Goal: Ask a question: Seek information or help from site administrators or community

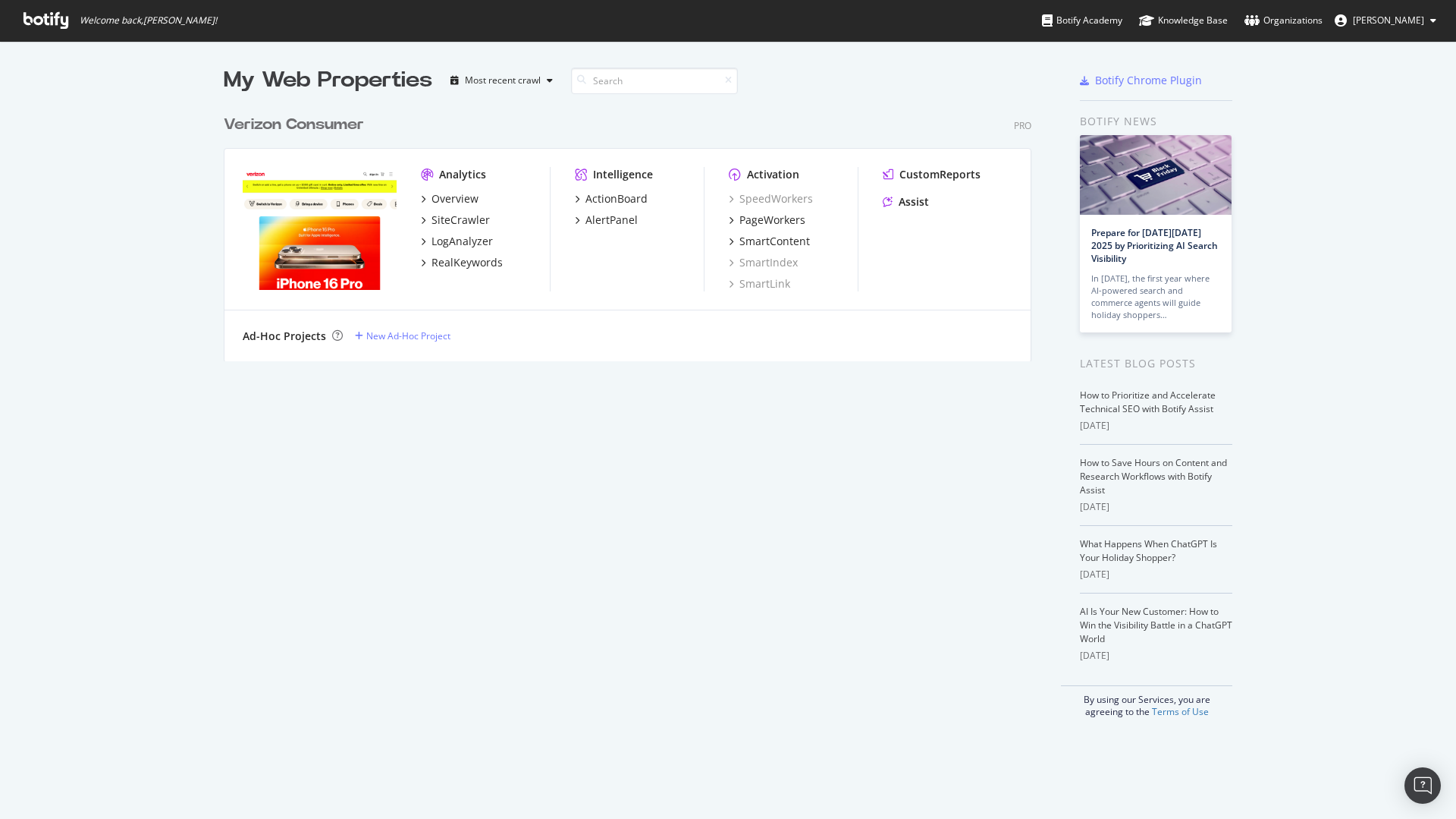
scroll to position [807, 1433]
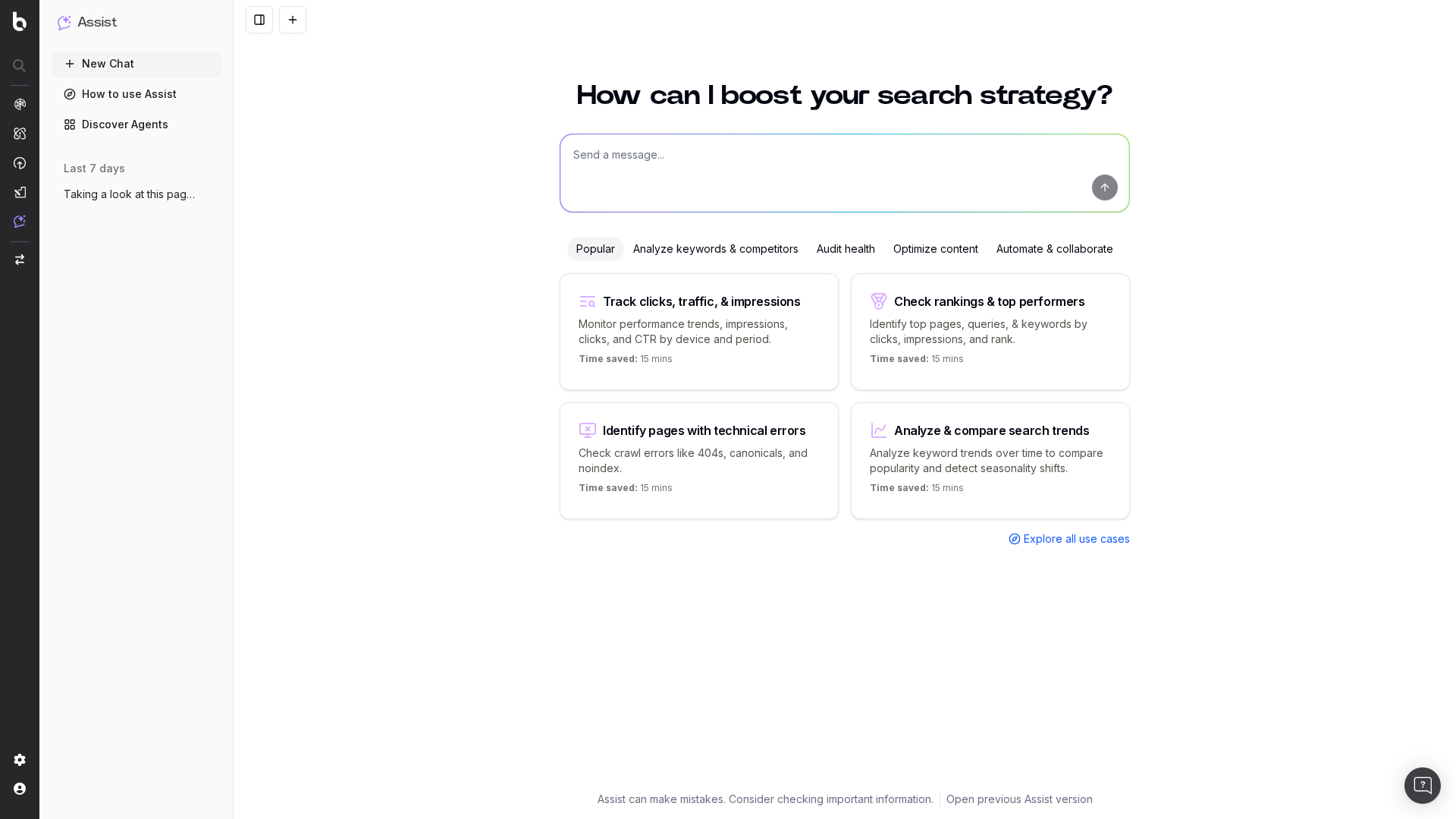
click at [685, 148] on textarea at bounding box center [844, 172] width 569 height 77
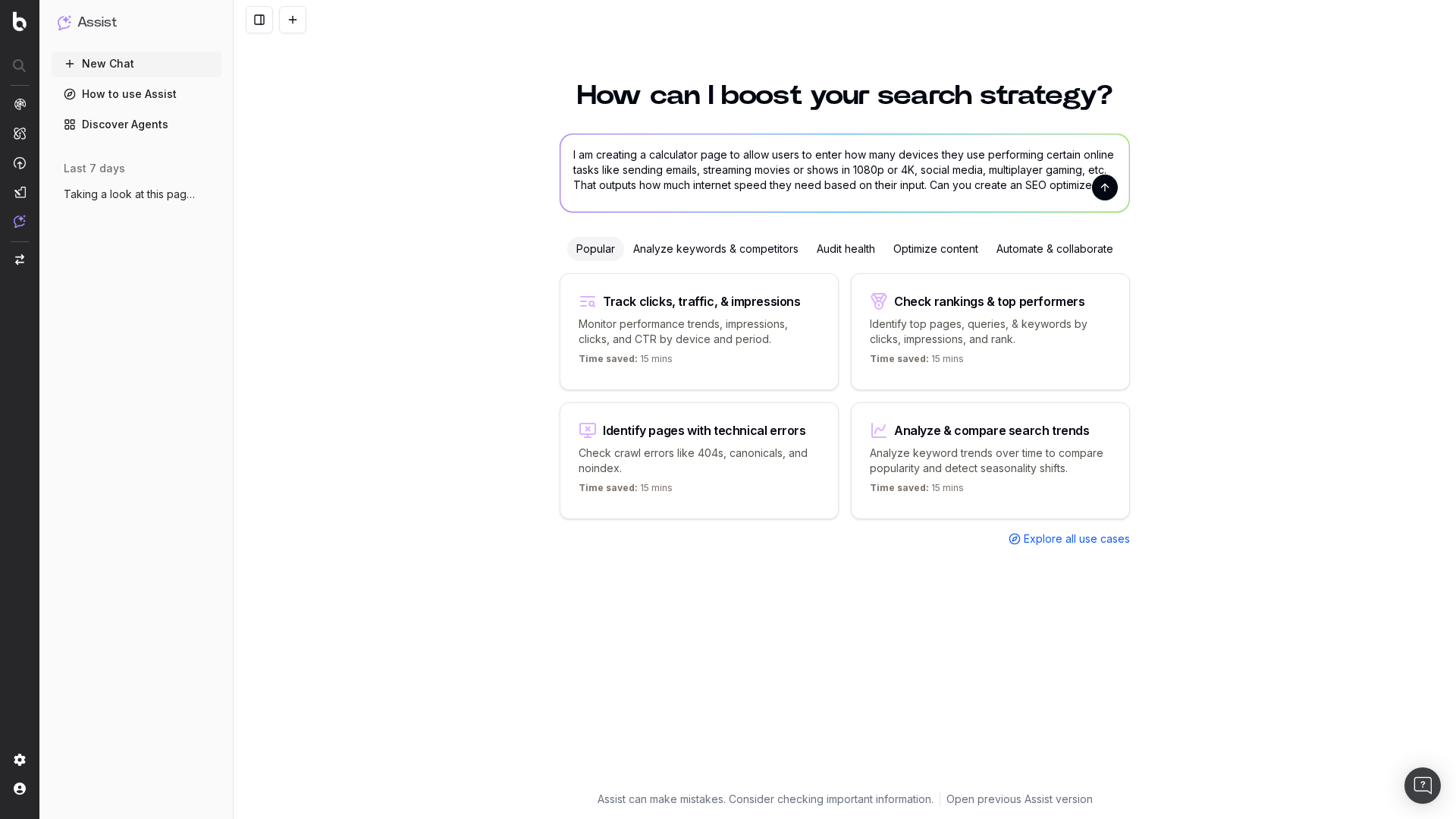
click at [1058, 185] on textarea "I am creating a calculator page to allow users to enter how many devices they u…" at bounding box center [844, 172] width 569 height 77
drag, startPoint x: 1058, startPoint y: 185, endPoint x: 1167, endPoint y: 179, distance: 109.2
click at [1167, 179] on div "How can I boost your search strategy? I am creating a calculator page to allow …" at bounding box center [845, 441] width 1223 height 755
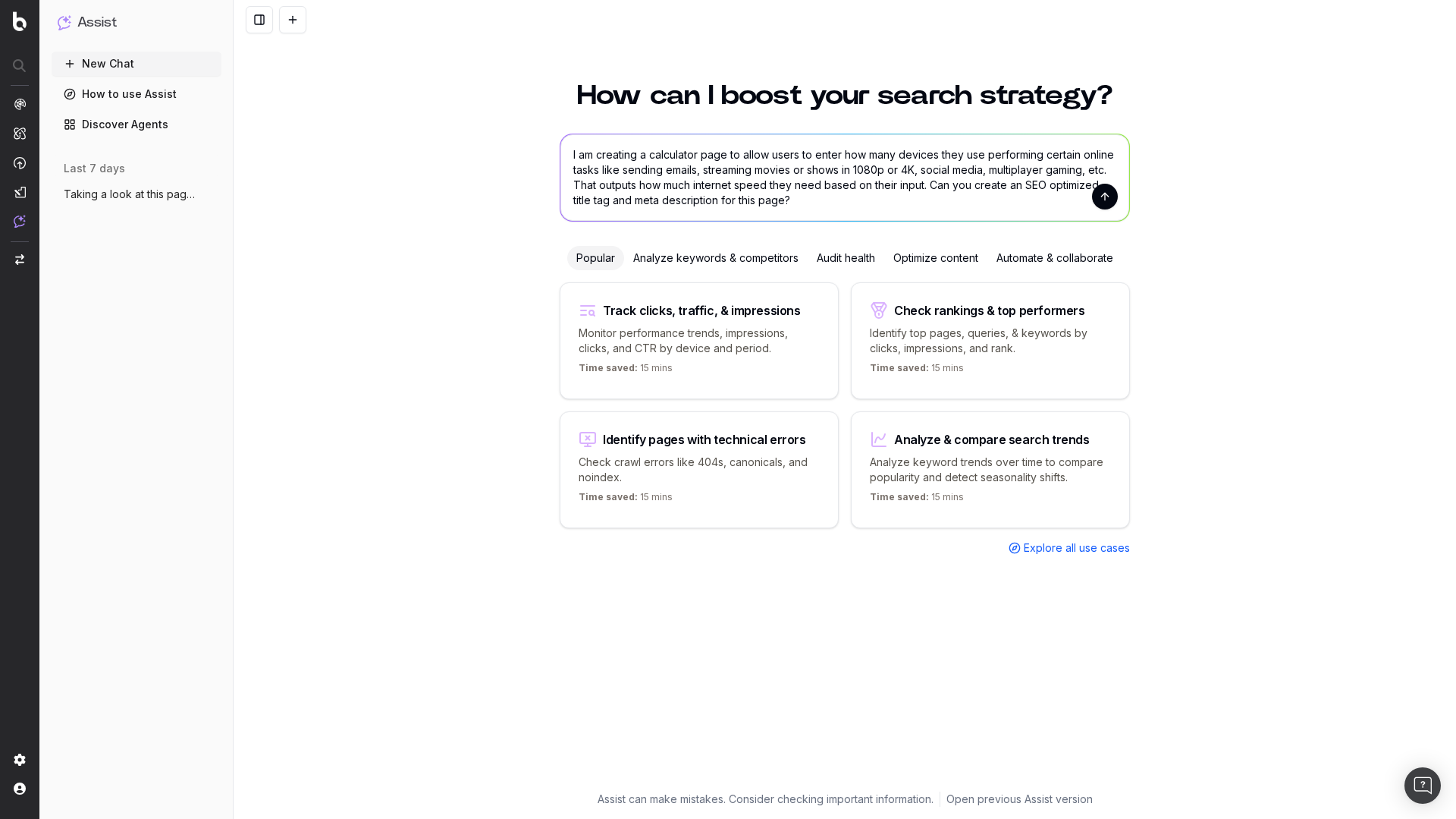
click at [728, 158] on textarea "I am creating a calculator page to allow users to enter how many devices they u…" at bounding box center [844, 177] width 569 height 87
type textarea "I am creating a calculator page that will live in the guides subfolder of [DOMA…"
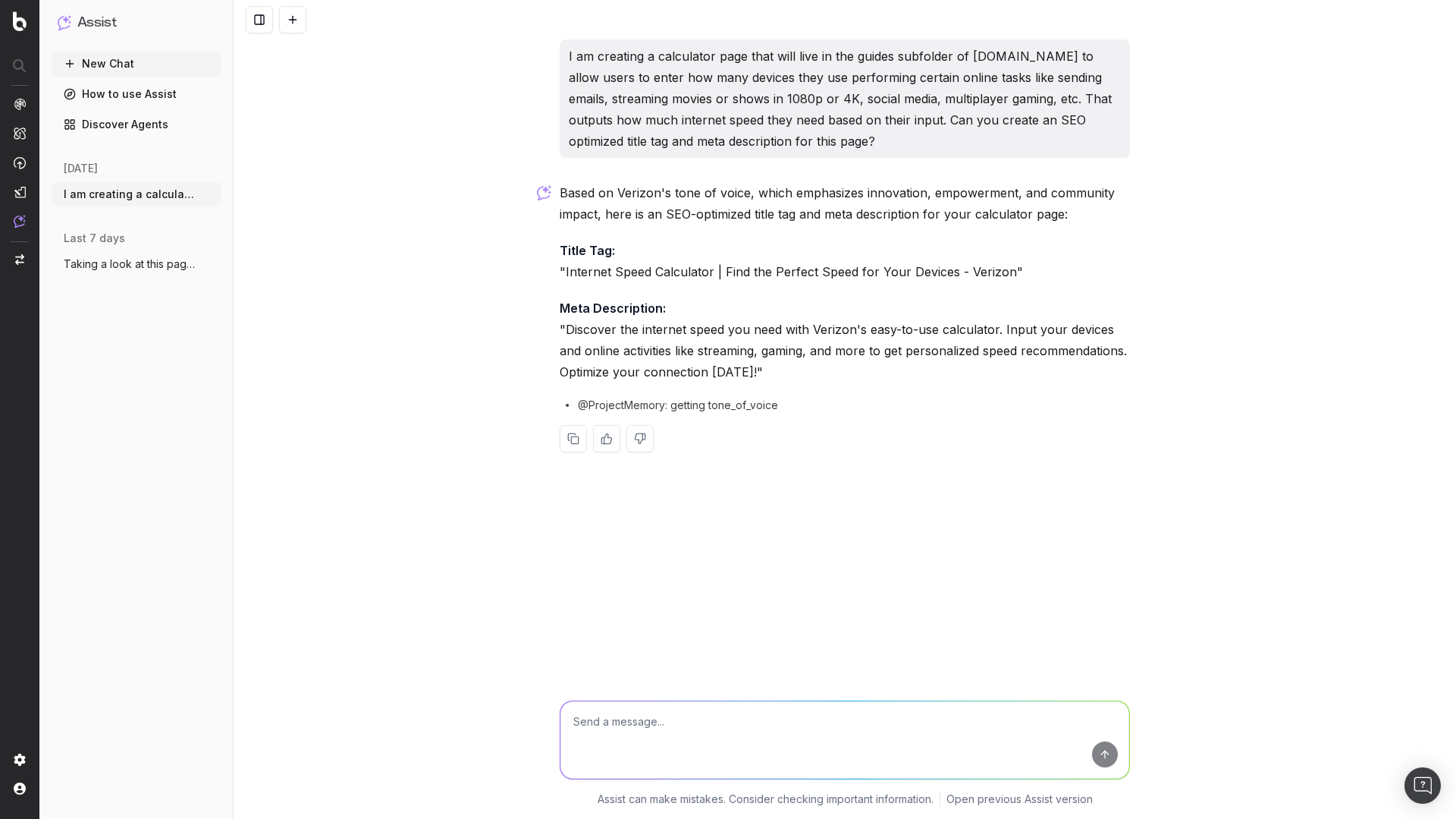
click at [585, 324] on p "Meta Description: "Discover the internet speed you need with Verizon's easy-to-…" at bounding box center [845, 339] width 570 height 85
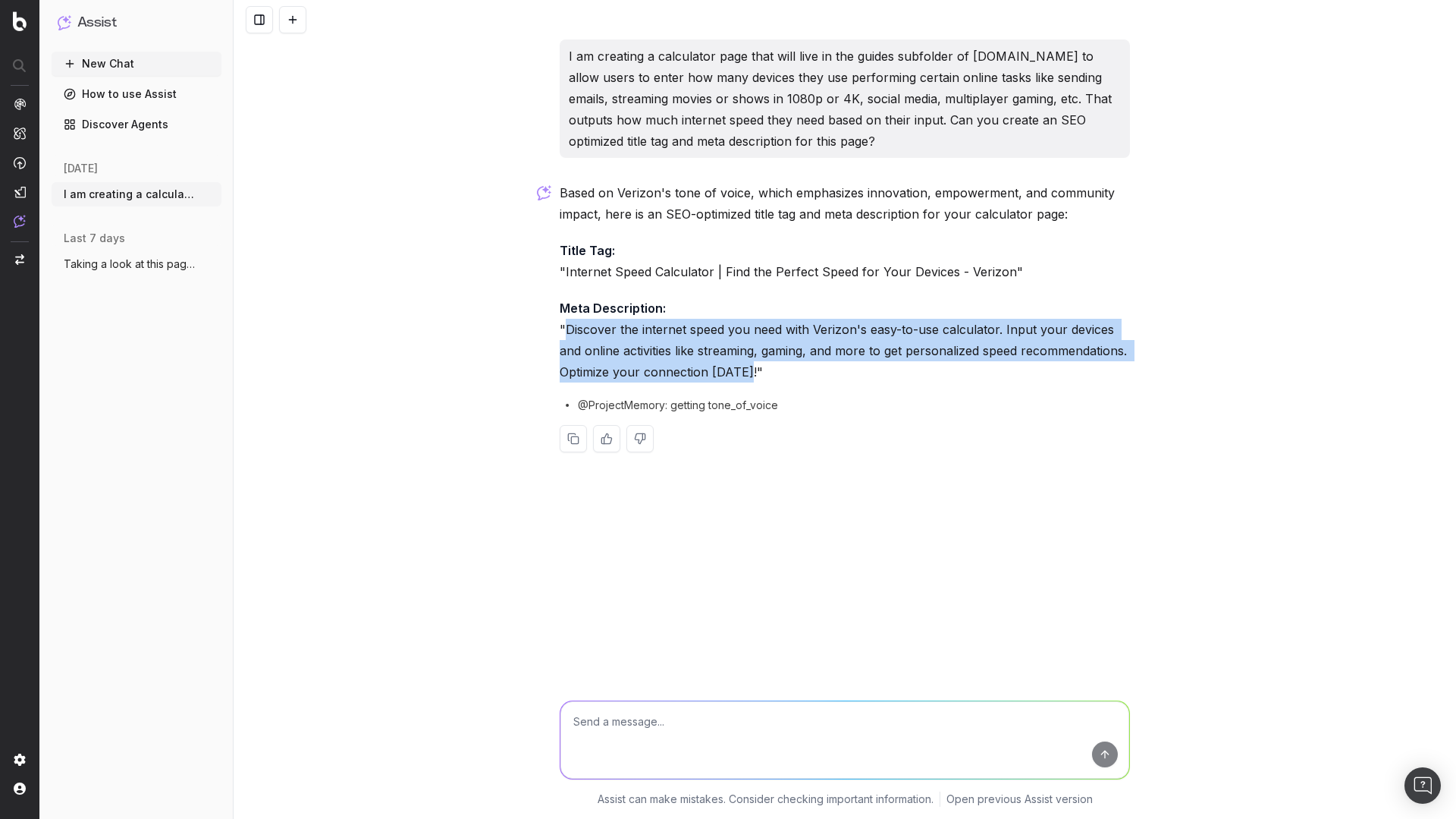
drag, startPoint x: 585, startPoint y: 324, endPoint x: 741, endPoint y: 375, distance: 164.1
click at [741, 375] on p "Meta Description: "Discover the internet speed you need with Verizon's easy-to-…" at bounding box center [845, 339] width 570 height 85
copy p "Discover the internet speed you need with Verizon's easy-to-use calculator. Inp…"
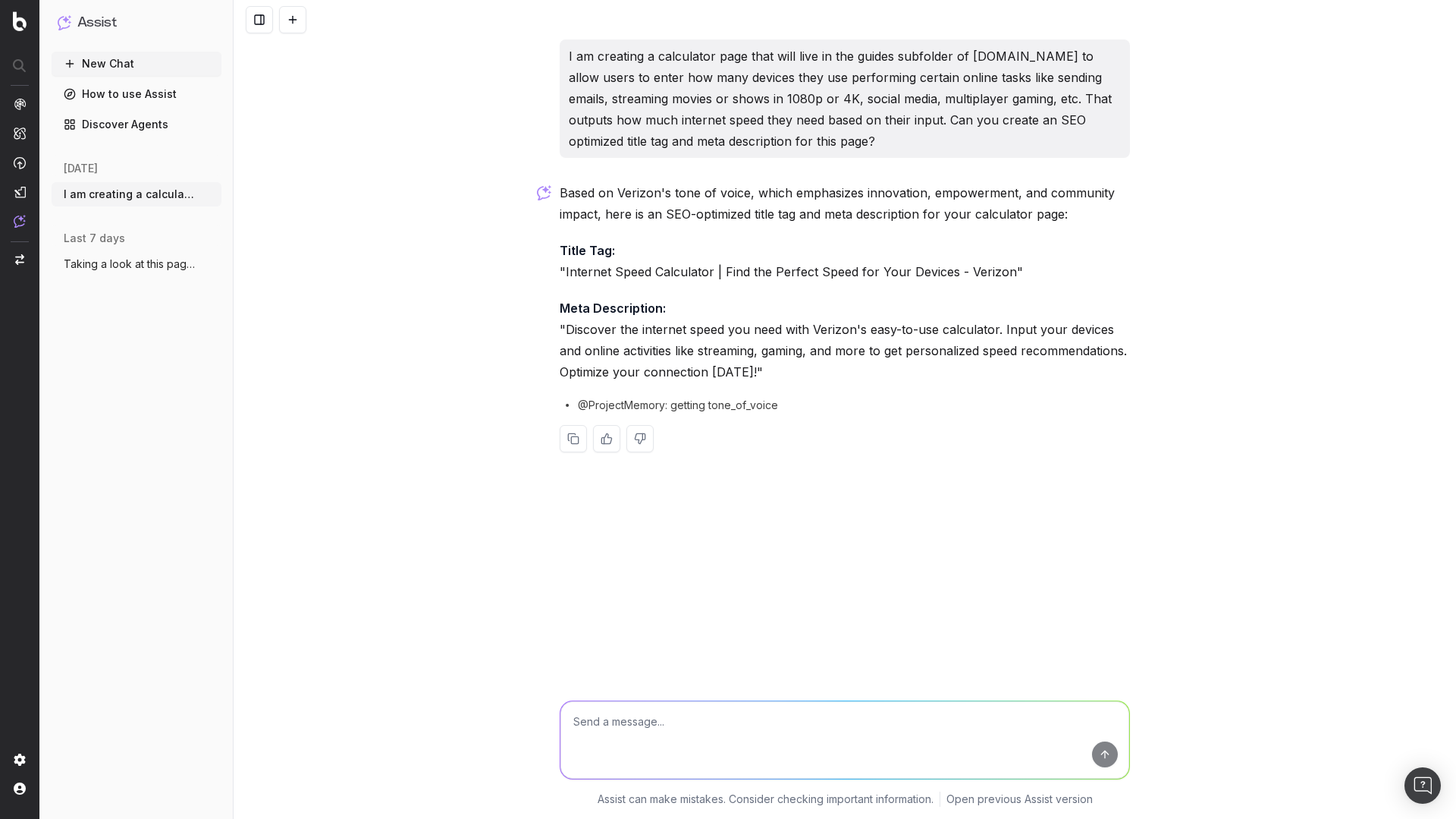
click at [1213, 283] on div "I am creating a calculator page that will live in the guides subfolder of [DOMA…" at bounding box center [845, 409] width 1223 height 819
click at [657, 269] on p "Title Tag: "Internet Speed Calculator | Find the Perfect Speed for Your Devices…" at bounding box center [845, 261] width 570 height 43
click at [1052, 207] on p "Based on Verizon's tone of voice, which emphasizes innovation, empowerment, and…" at bounding box center [845, 203] width 570 height 43
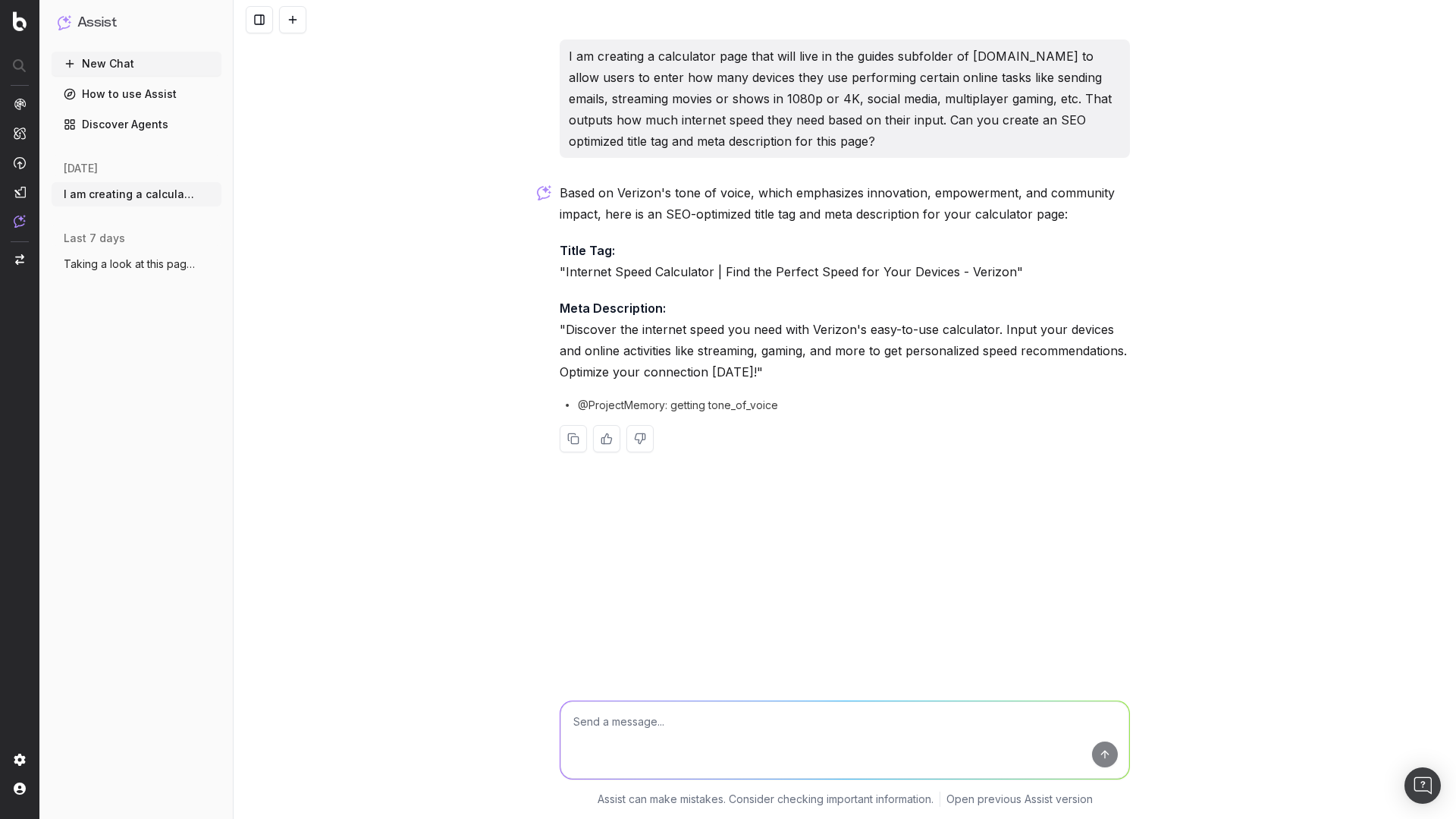
click at [614, 749] on textarea at bounding box center [844, 740] width 569 height 77
type textarea "Can you conduct keyword research on this topic and optimize the title and meta …"
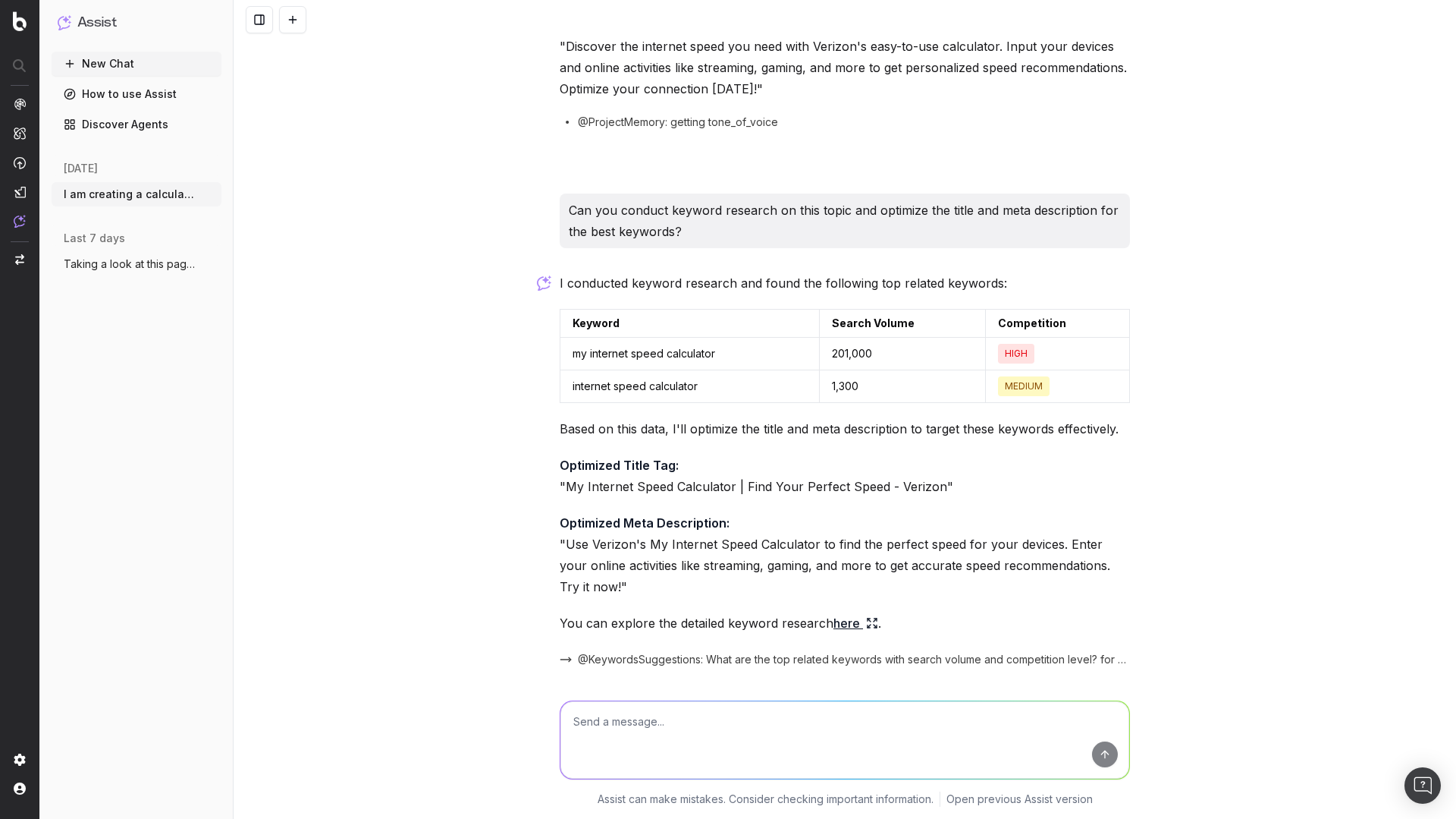
scroll to position [334, 0]
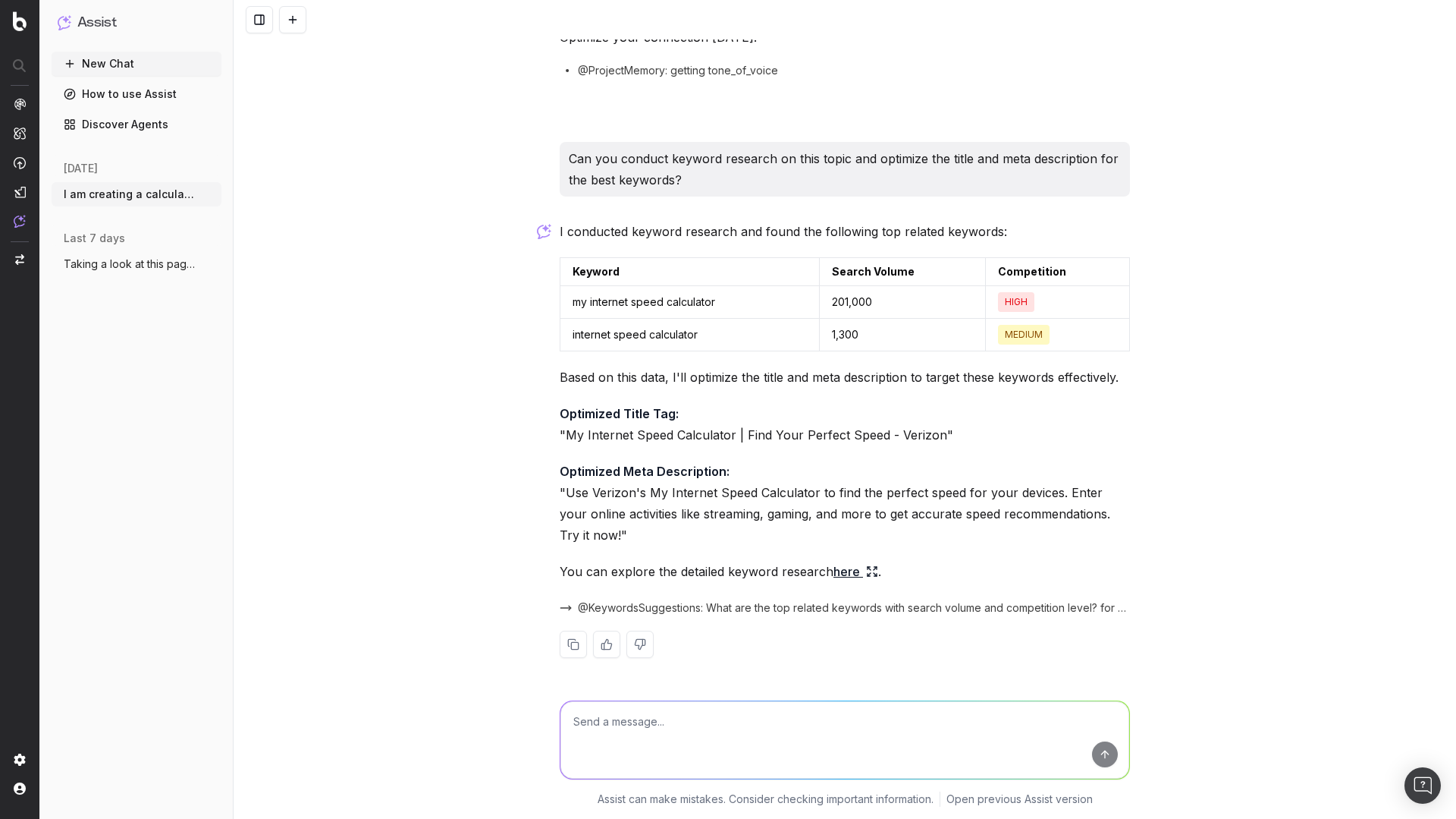
click at [565, 436] on p "Optimized Title Tag: "My Internet Speed Calculator | Find Your Perfect Speed - …" at bounding box center [845, 424] width 570 height 43
drag, startPoint x: 565, startPoint y: 436, endPoint x: 919, endPoint y: 441, distance: 354.0
click at [919, 441] on p "Optimized Title Tag: "My Internet Speed Calculator | Find Your Perfect Speed - …" at bounding box center [845, 424] width 570 height 43
copy p "My Internet Speed Calculator | Find Your Perfect Speed - Verizon"
click at [565, 491] on p "Optimized Meta Description: "Use Verizon's My Internet Speed Calculator to find…" at bounding box center [845, 503] width 570 height 85
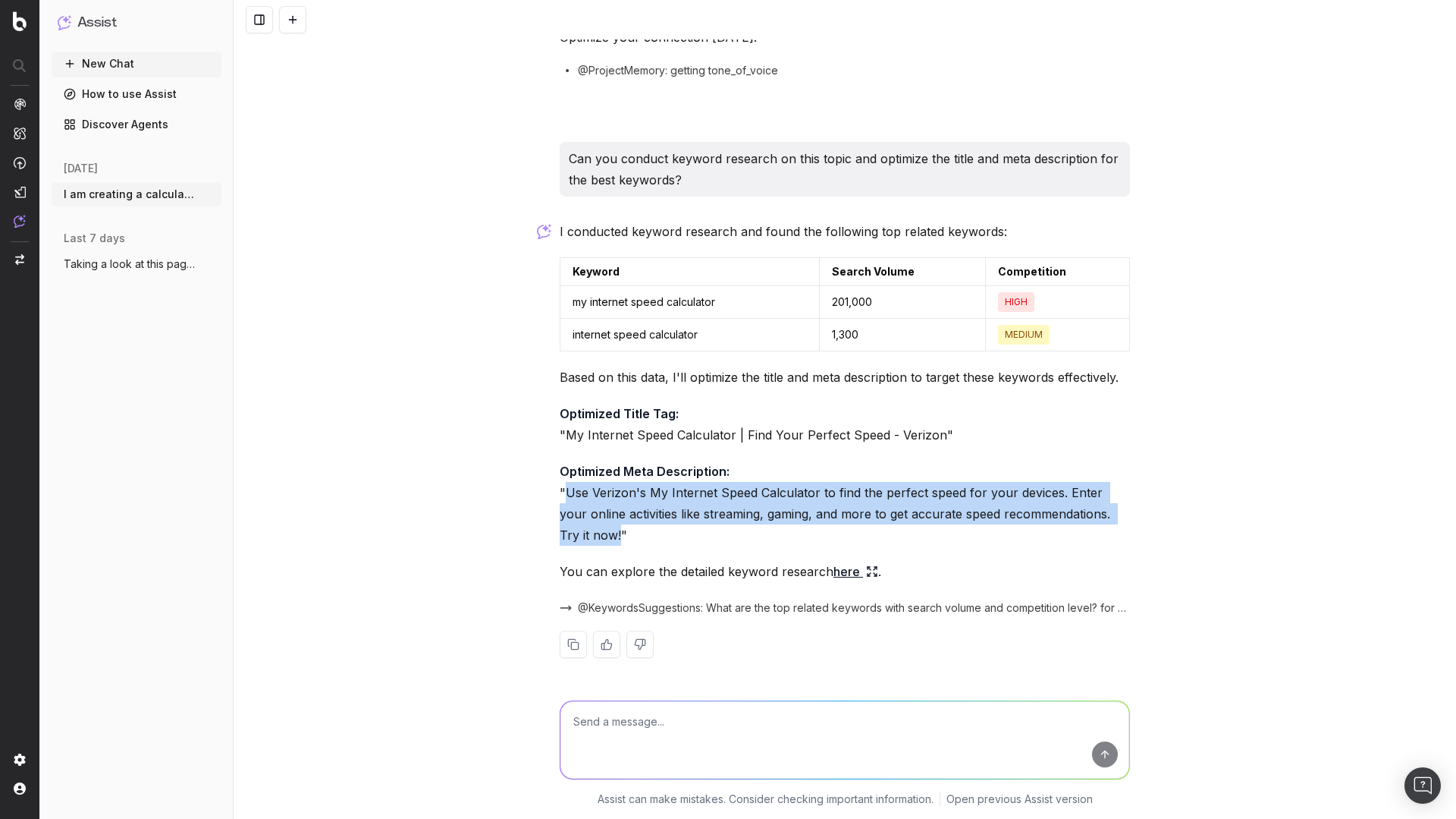
drag, startPoint x: 565, startPoint y: 491, endPoint x: 578, endPoint y: 536, distance: 46.8
click at [578, 536] on p "Optimized Meta Description: "Use Verizon's My Internet Speed Calculator to find…" at bounding box center [845, 503] width 570 height 85
copy p "Use Verizon's My Internet Speed Calculator to find the perfect speed for your d…"
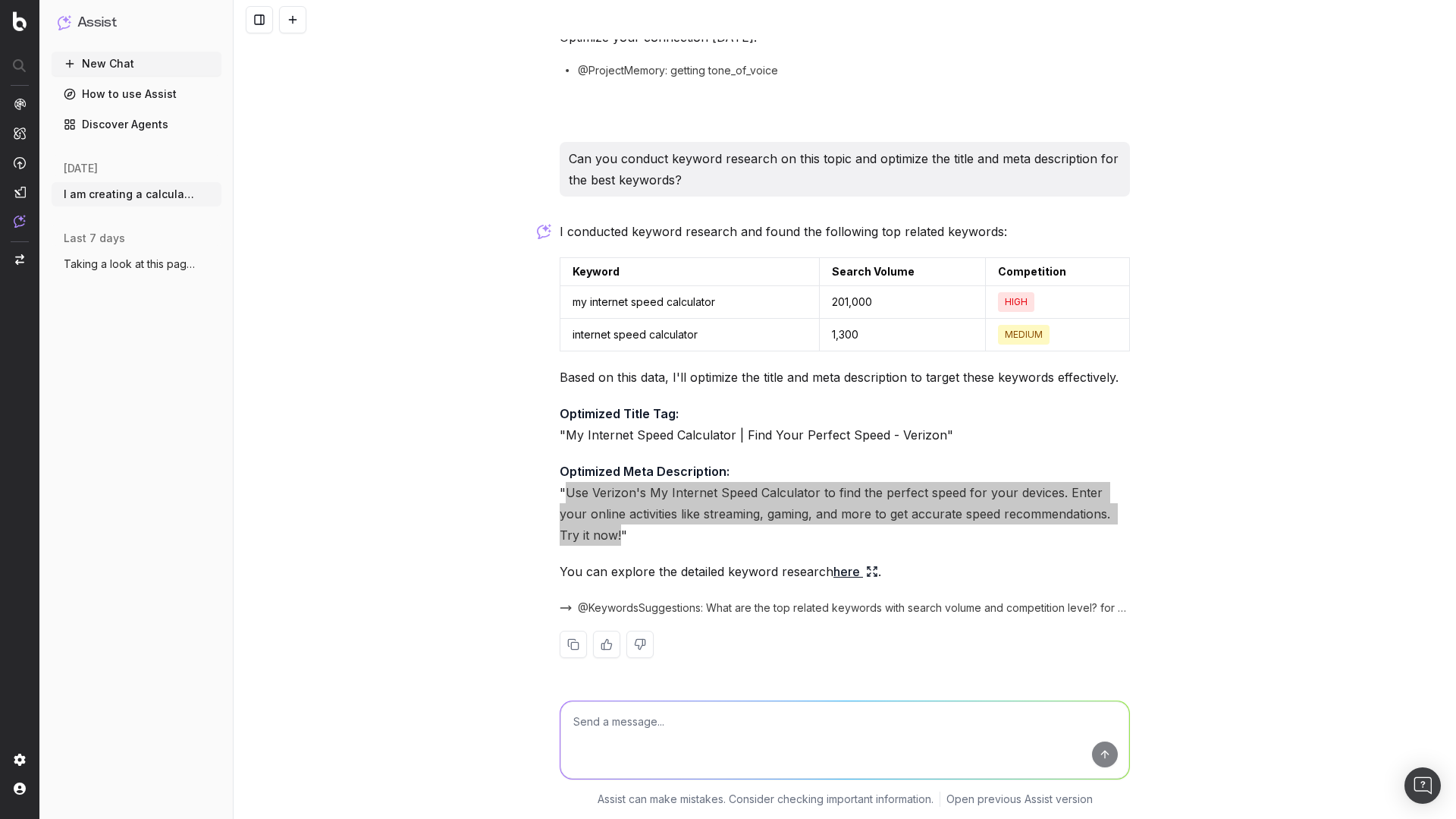
scroll to position [333, 0]
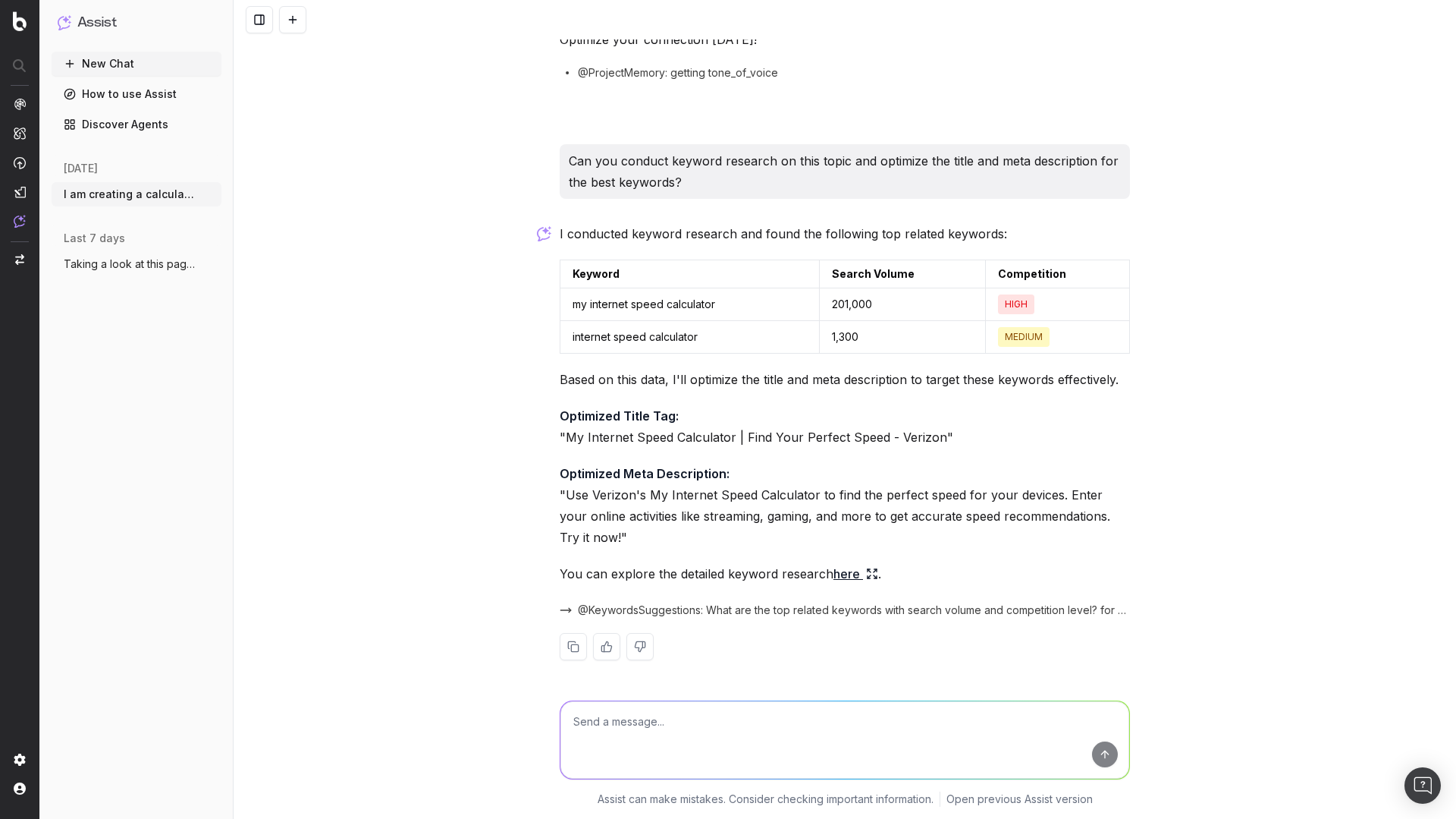
click at [308, 285] on div "I am creating a calculator page that will live in the guides subfolder of [DOMA…" at bounding box center [845, 409] width 1223 height 819
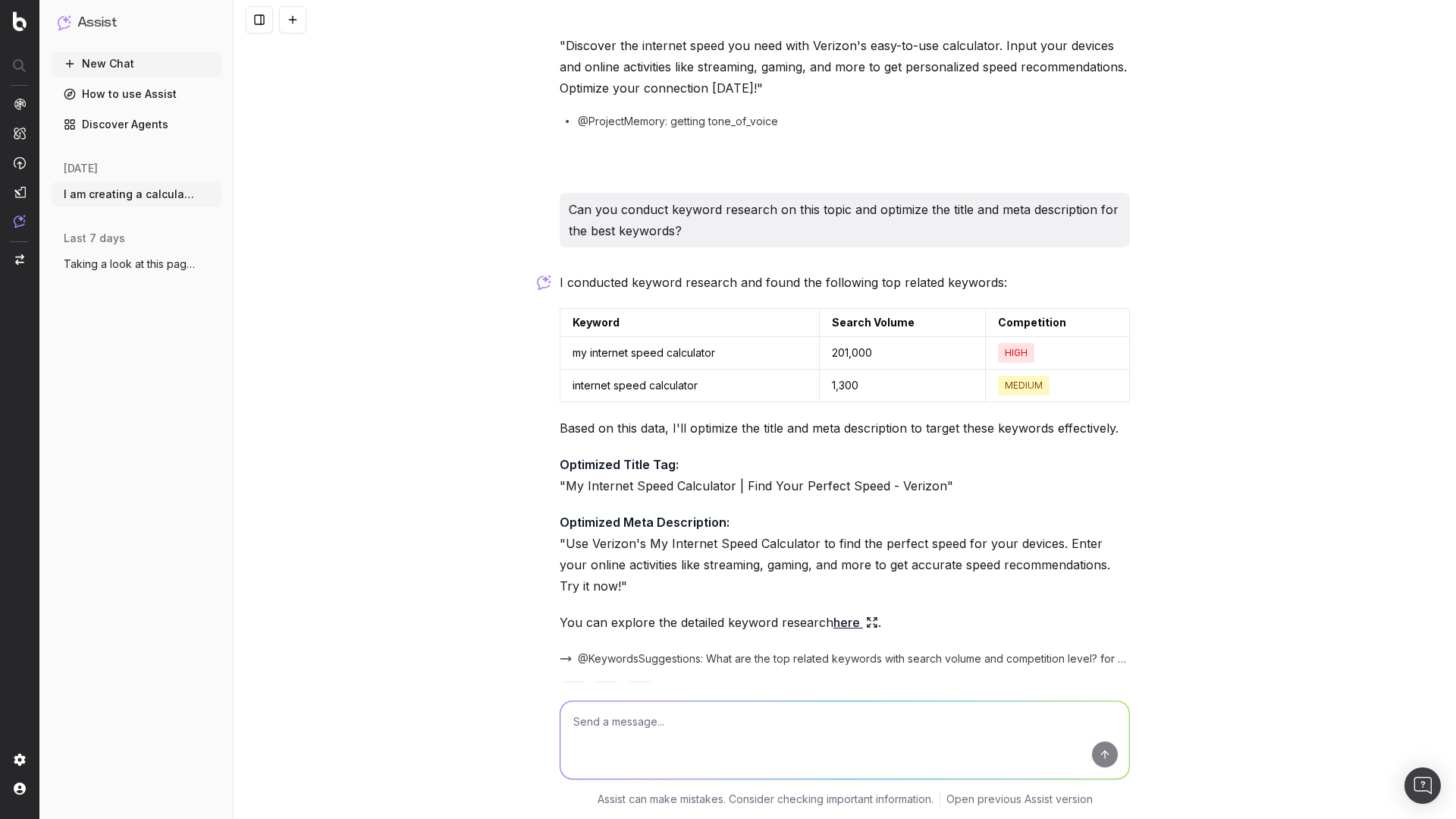
scroll to position [256, 0]
